Goal: Task Accomplishment & Management: Manage account settings

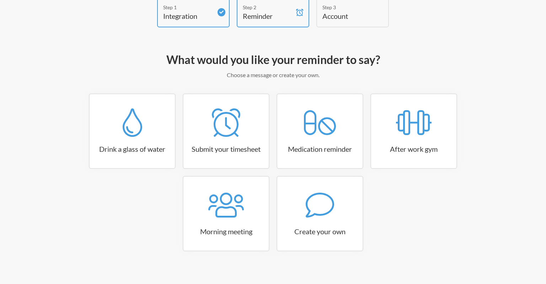
scroll to position [47, 0]
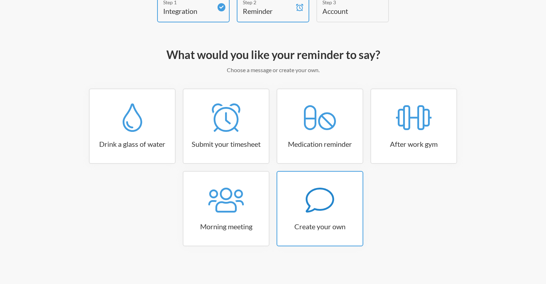
click at [340, 205] on div at bounding box center [319, 200] width 85 height 28
select select "09:30:00"
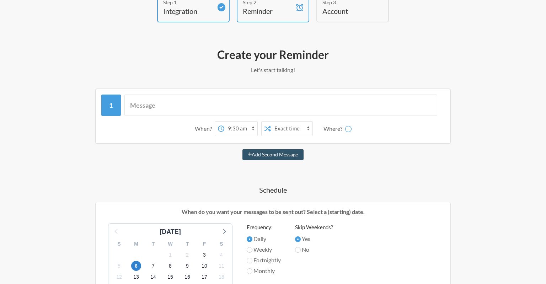
select select "D09JJ8P7VRU"
click at [243, 122] on select "Exact time Random time" at bounding box center [264, 129] width 42 height 14
click option "Exact time" at bounding box center [0, 0] width 0 height 0
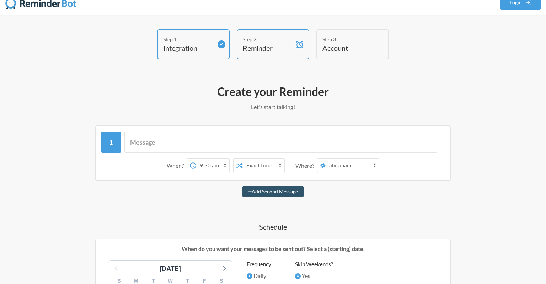
scroll to position [10, 0]
click at [196, 159] on select "12:00 am 12:15 am 12:30 am 12:45 am 1:00 am 1:15 am 1:30 am 1:45 am 2:00 am 2:1…" at bounding box center [212, 166] width 33 height 14
click at [212, 166] on select "12:00 am 12:15 am 12:30 am 12:45 am 1:00 am 1:15 am 1:30 am 1:45 am 2:00 am 2:1…" at bounding box center [212, 166] width 33 height 14
click at [196, 159] on select "12:00 am 12:15 am 12:30 am 12:45 am 1:00 am 1:15 am 1:30 am 1:45 am 2:00 am 2:1…" at bounding box center [212, 166] width 33 height 14
click at [211, 166] on select "12:00 am 12:15 am 12:30 am 12:45 am 1:00 am 1:15 am 1:30 am 1:45 am 2:00 am 2:1…" at bounding box center [212, 166] width 33 height 14
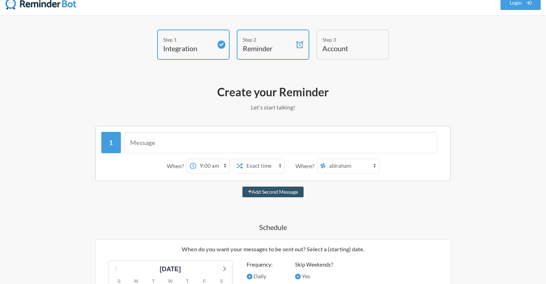
select select "09:15:00"
click at [243, 159] on select "Exact time Random time" at bounding box center [264, 166] width 42 height 14
select select "true"
click option "Random time" at bounding box center [0, 0] width 0 height 0
click at [196, 159] on select "12:00 am 12:15 am 12:30 am 12:45 am 1:00 am 1:15 am 1:30 am 1:45 am 2:00 am 2:1…" at bounding box center [212, 166] width 33 height 14
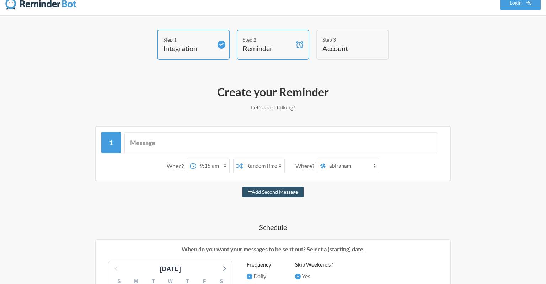
select select "09:30:00"
click option "9:30 am" at bounding box center [0, 0] width 0 height 0
click at [325, 159] on select "social new-channel all-[PERSON_NAME]-a [PERSON_NAME]" at bounding box center [351, 166] width 53 height 14
select select "D09JLC08TU2"
click option "[PERSON_NAME]" at bounding box center [0, 0] width 0 height 0
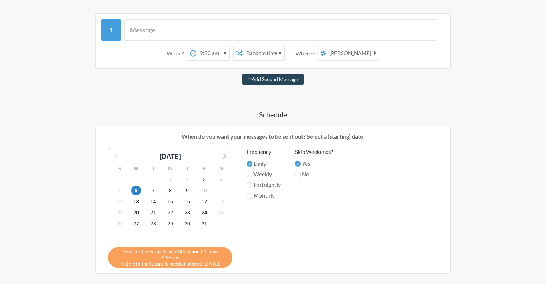
scroll to position [160, 0]
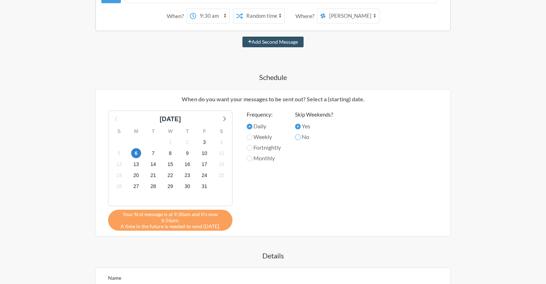
click at [301, 135] on input "No" at bounding box center [298, 137] width 6 height 6
radio input "true"
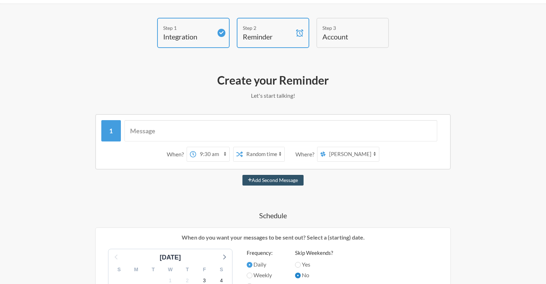
scroll to position [0, 0]
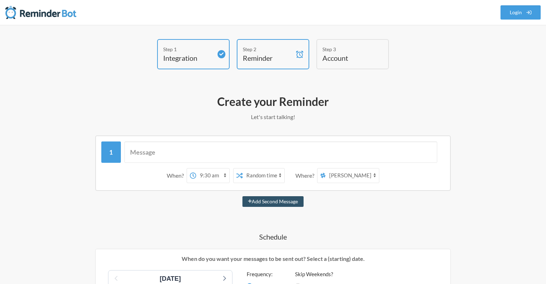
click at [340, 61] on h4 "Account" at bounding box center [347, 58] width 50 height 10
click at [272, 54] on h4 "Reminder" at bounding box center [268, 58] width 50 height 10
click at [200, 53] on h4 "Integration" at bounding box center [188, 58] width 50 height 10
